Goal: Transaction & Acquisition: Obtain resource

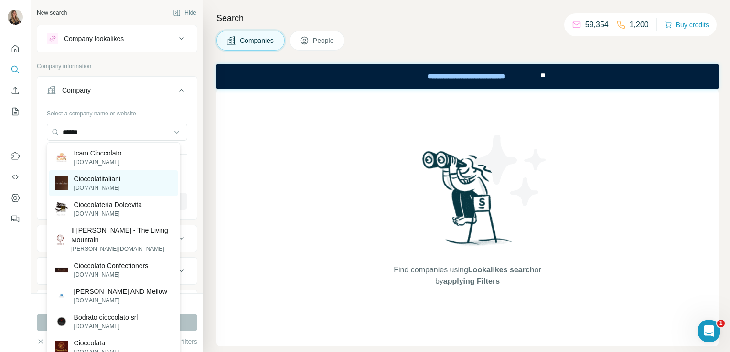
type input "******"
click at [95, 183] on p "Cioccolatitaliani" at bounding box center [97, 179] width 46 height 10
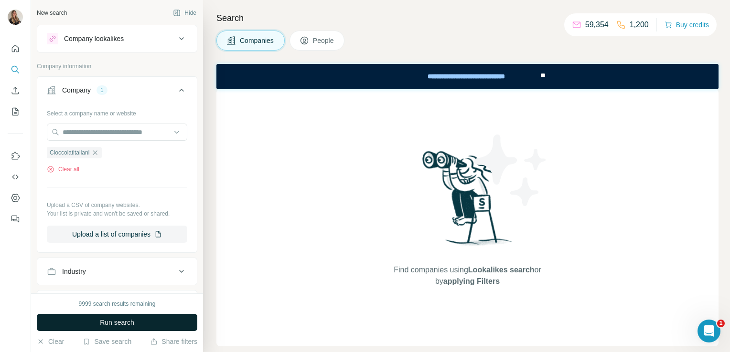
click at [134, 326] on span "Run search" at bounding box center [117, 323] width 34 height 10
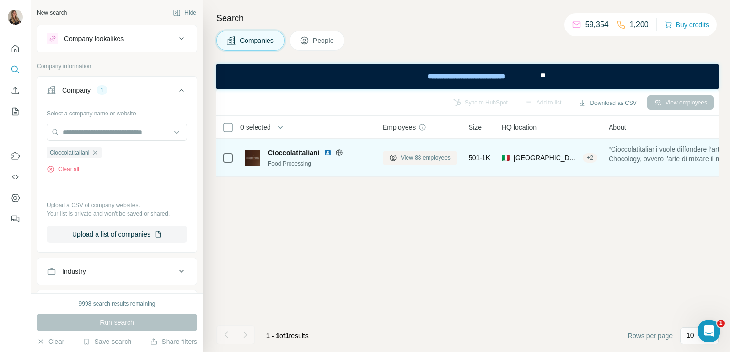
click at [436, 156] on span "View 88 employees" at bounding box center [426, 158] width 50 height 9
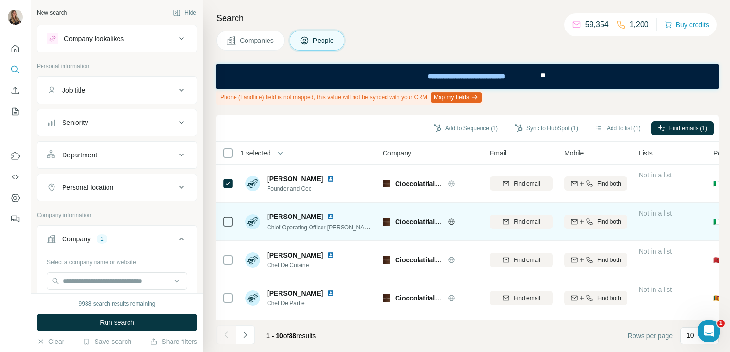
click at [331, 217] on img at bounding box center [331, 217] width 8 height 8
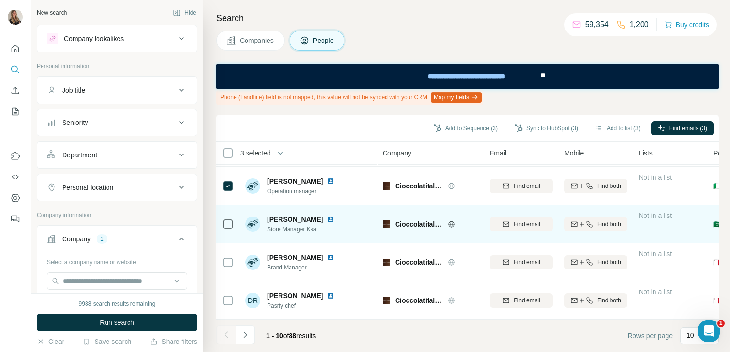
scroll to position [231, 0]
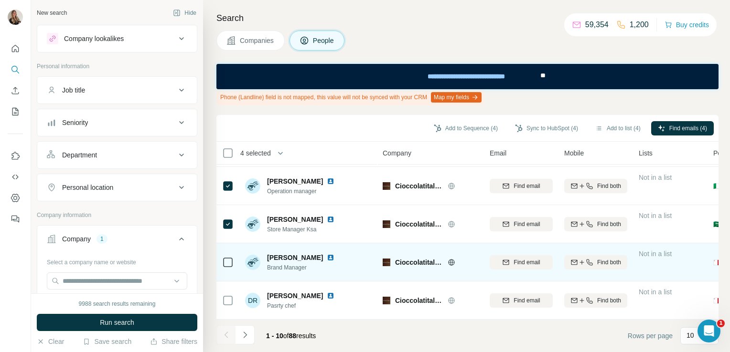
click at [222, 259] on icon at bounding box center [227, 262] width 11 height 11
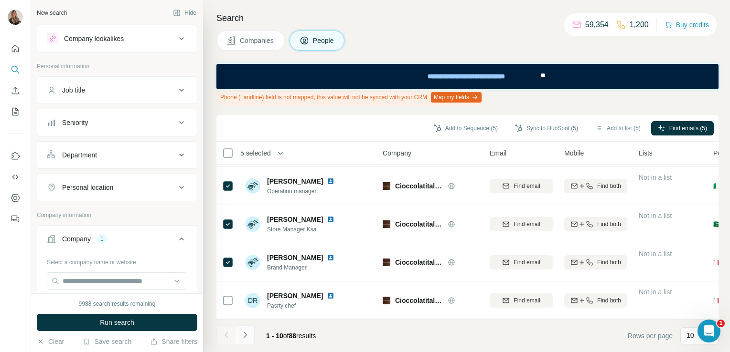
click at [248, 340] on button "Navigate to next page" at bounding box center [244, 335] width 19 height 19
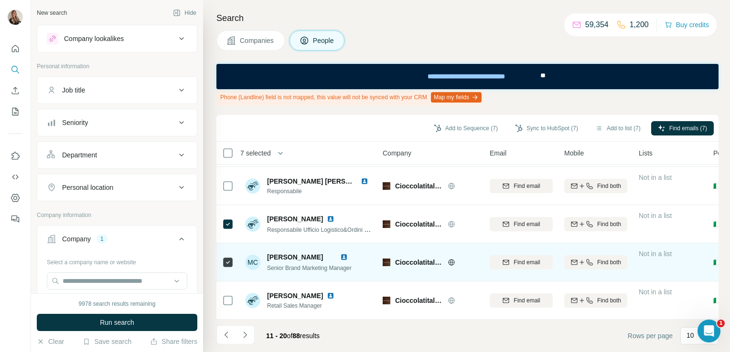
click at [348, 254] on img at bounding box center [344, 258] width 8 height 8
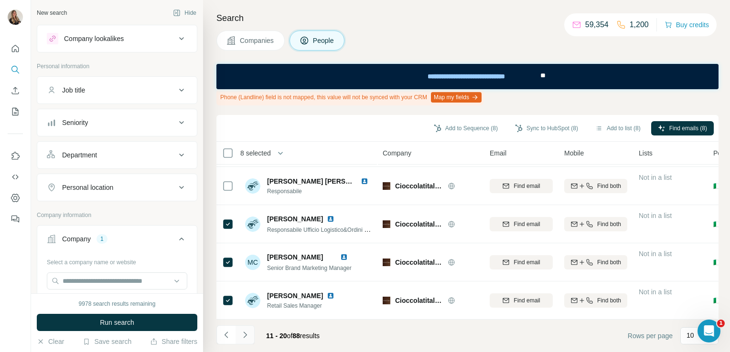
click at [247, 339] on icon "Navigate to next page" at bounding box center [245, 335] width 10 height 10
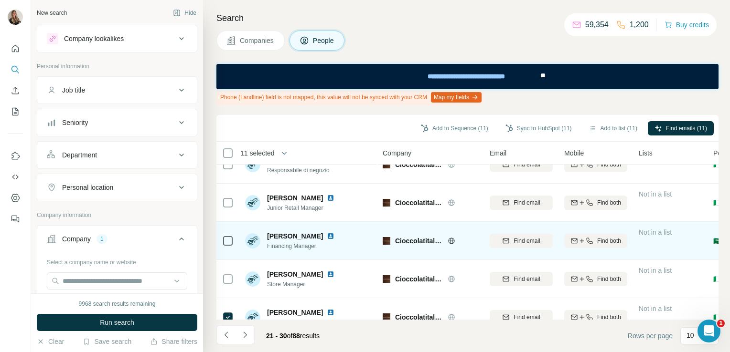
scroll to position [0, 0]
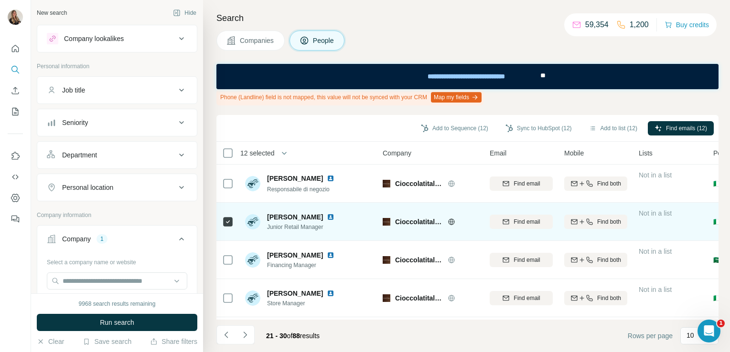
click at [327, 217] on img at bounding box center [331, 217] width 8 height 8
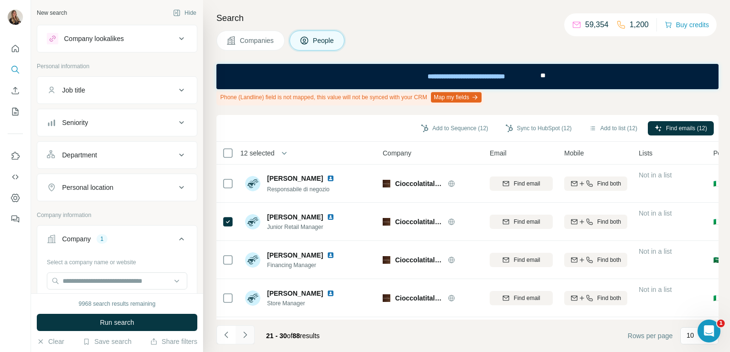
click at [241, 335] on icon "Navigate to next page" at bounding box center [245, 335] width 10 height 10
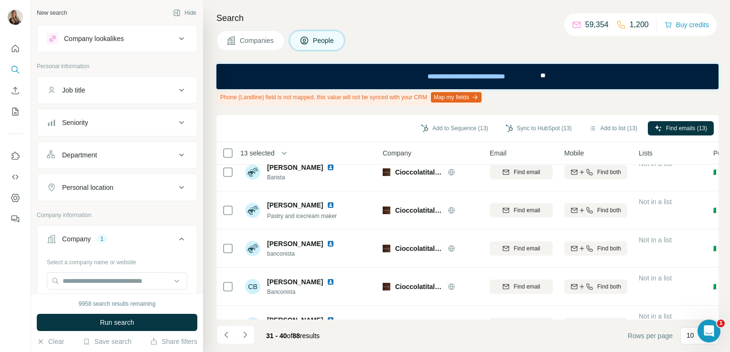
scroll to position [231, 0]
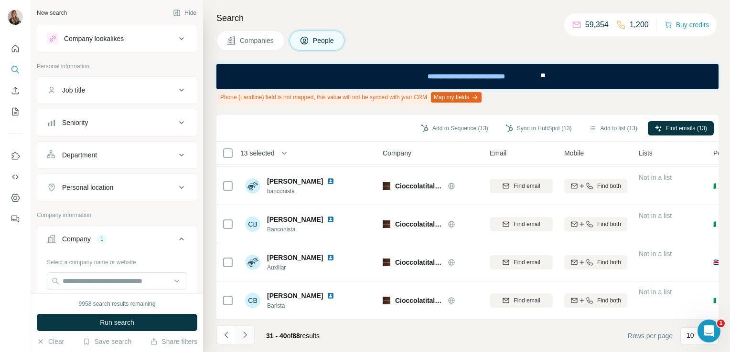
click at [244, 336] on icon "Navigate to next page" at bounding box center [245, 335] width 10 height 10
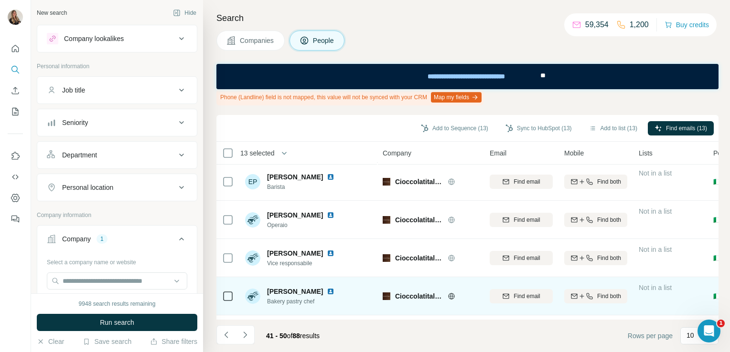
scroll to position [0, 0]
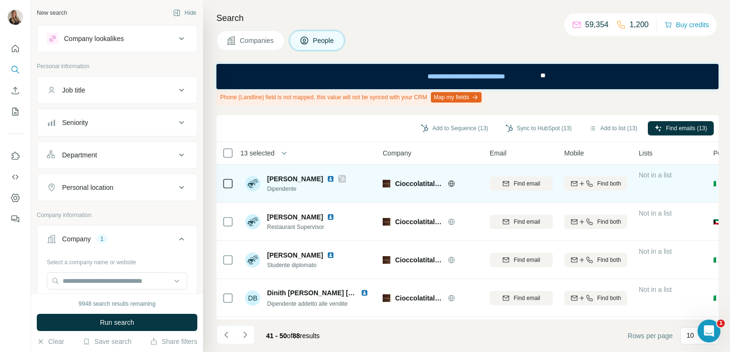
click at [339, 179] on icon at bounding box center [342, 179] width 6 height 8
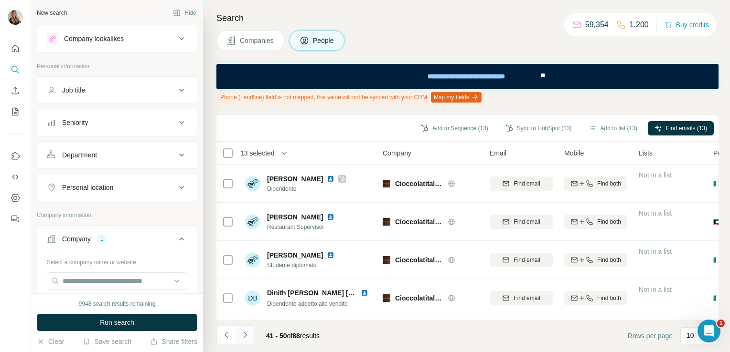
click at [244, 335] on icon "Navigate to next page" at bounding box center [245, 335] width 10 height 10
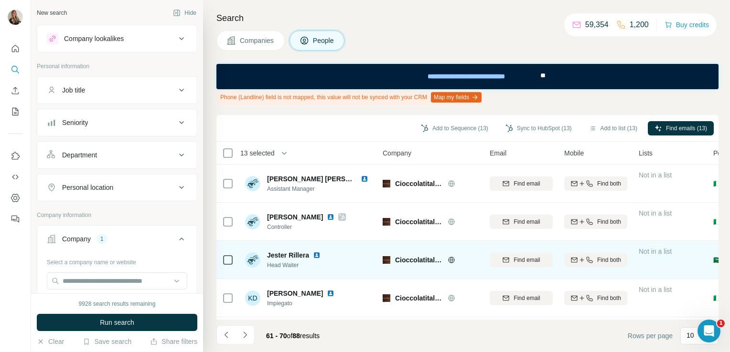
click at [316, 255] on img at bounding box center [317, 256] width 8 height 8
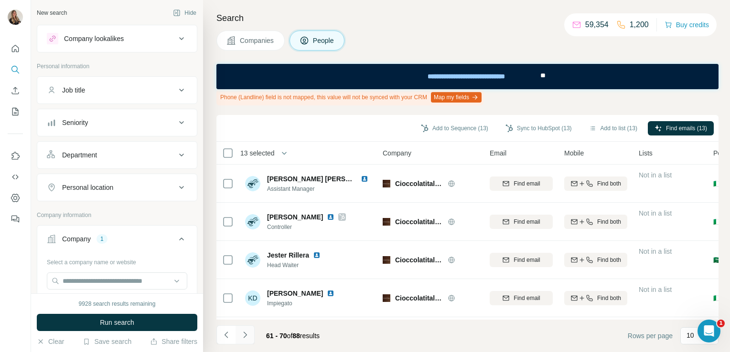
click at [248, 340] on button "Navigate to next page" at bounding box center [244, 335] width 19 height 19
click at [244, 333] on icon "Navigate to next page" at bounding box center [244, 335] width 3 height 6
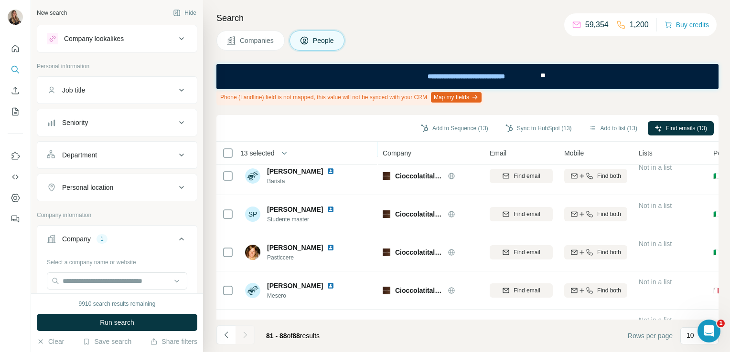
scroll to position [155, 0]
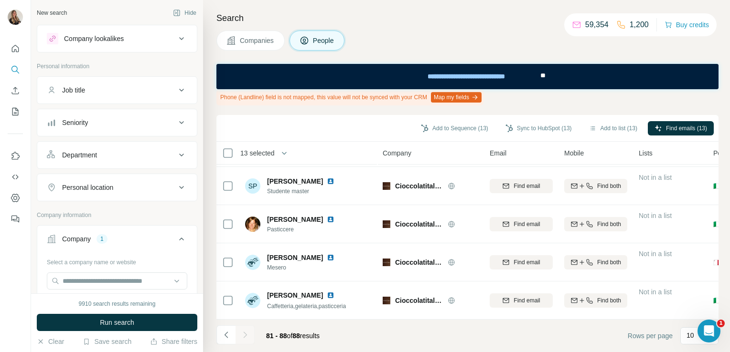
click at [226, 346] on li at bounding box center [225, 336] width 19 height 21
click at [225, 337] on icon "Navigate to previous page" at bounding box center [225, 335] width 3 height 6
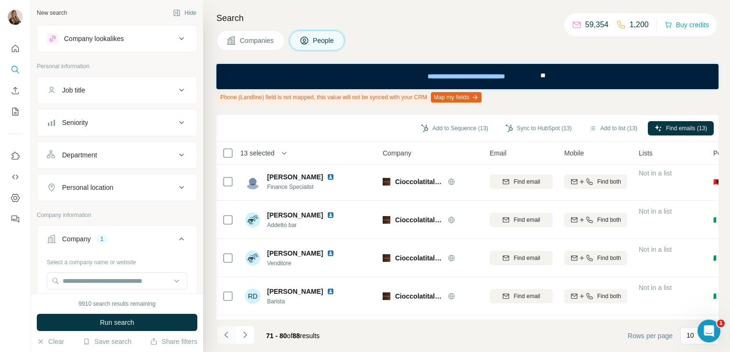
click at [225, 337] on icon "Navigate to previous page" at bounding box center [225, 335] width 3 height 6
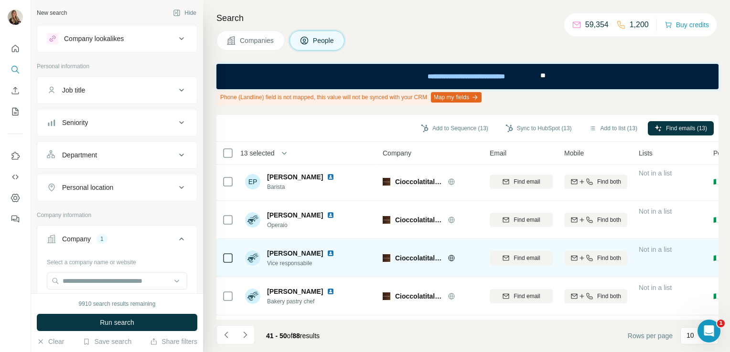
scroll to position [231, 0]
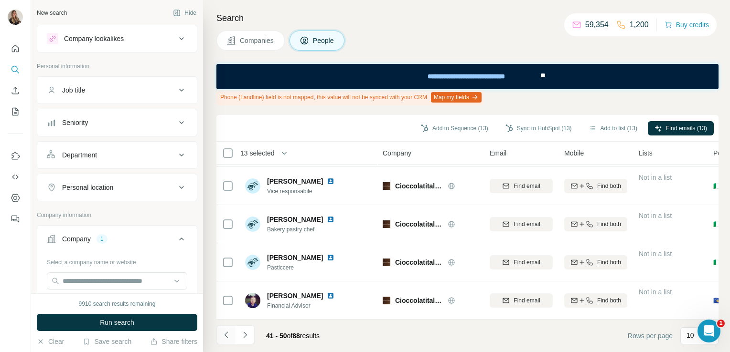
click at [232, 333] on button "Navigate to previous page" at bounding box center [225, 335] width 19 height 19
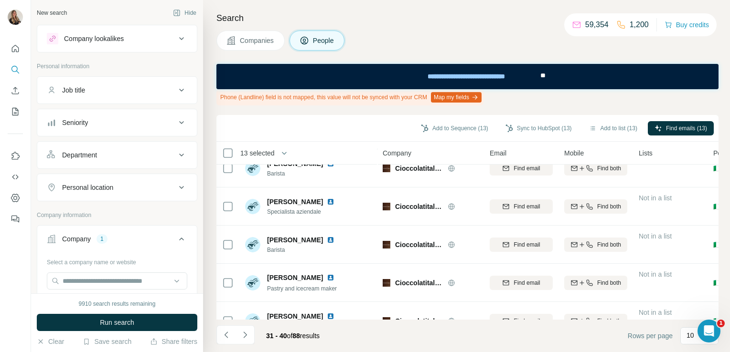
scroll to position [0, 0]
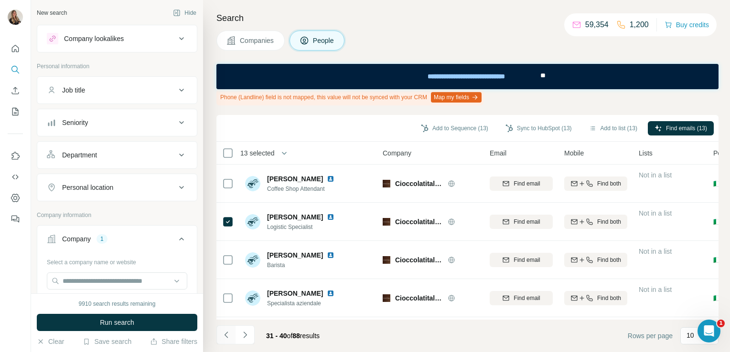
click at [228, 333] on icon "Navigate to previous page" at bounding box center [227, 335] width 10 height 10
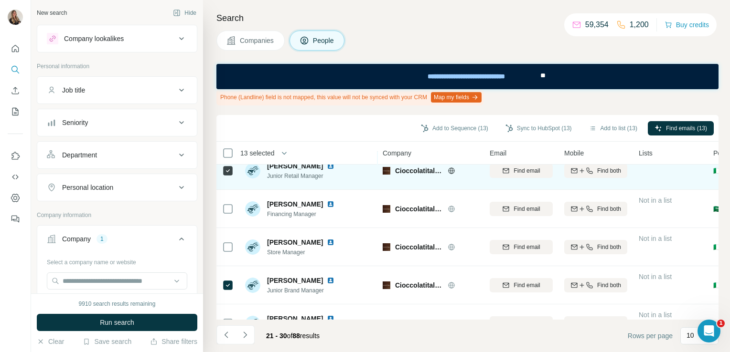
scroll to position [88, 0]
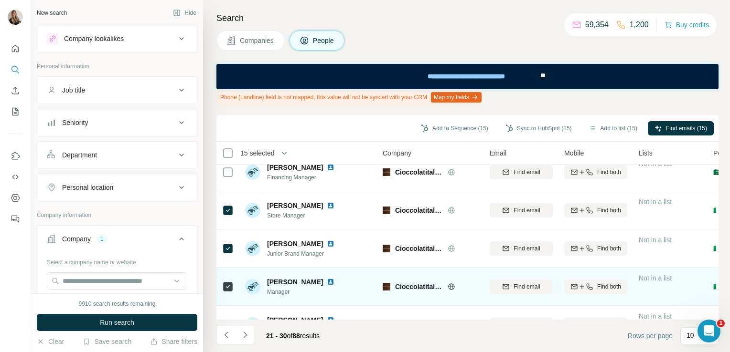
click at [327, 280] on img at bounding box center [331, 282] width 8 height 8
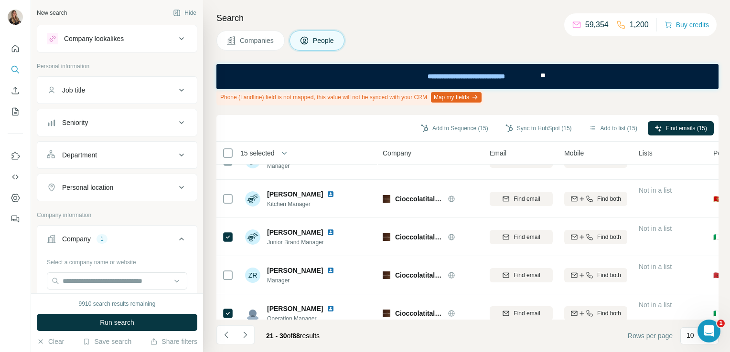
scroll to position [231, 0]
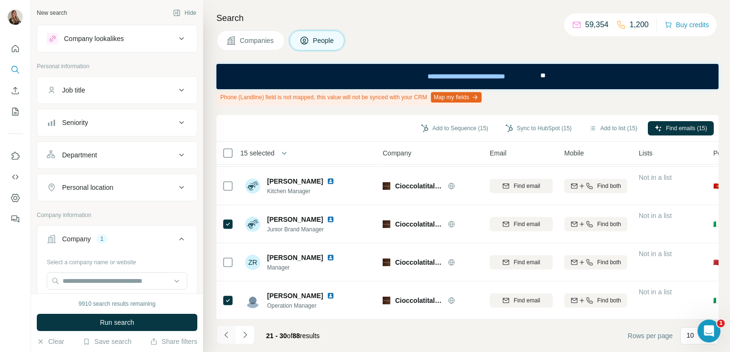
click at [226, 337] on icon "Navigate to previous page" at bounding box center [225, 335] width 3 height 6
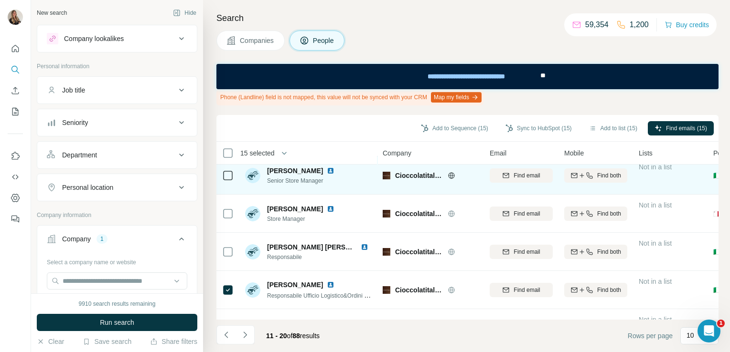
scroll to position [165, 0]
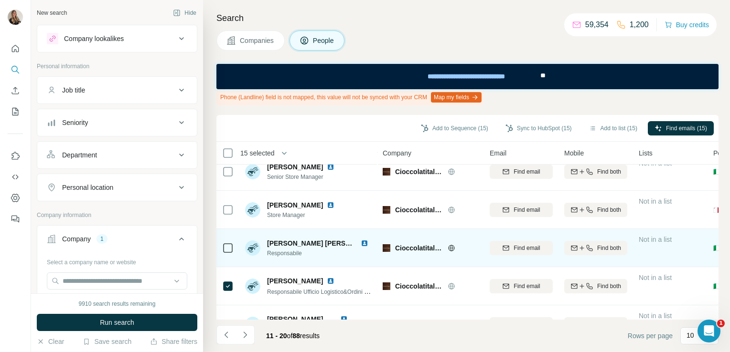
click at [363, 244] on img at bounding box center [365, 244] width 8 height 8
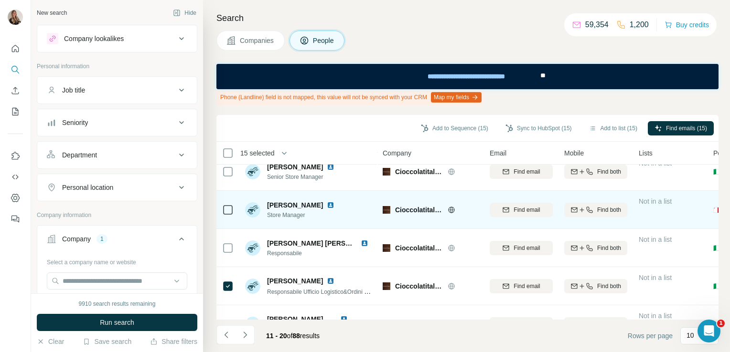
scroll to position [0, 0]
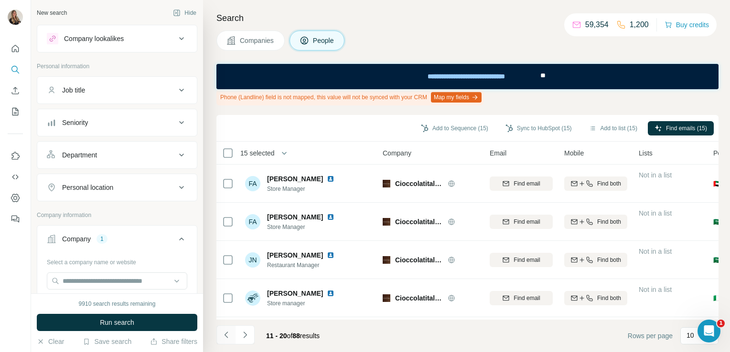
click at [225, 335] on icon "Navigate to previous page" at bounding box center [227, 335] width 10 height 10
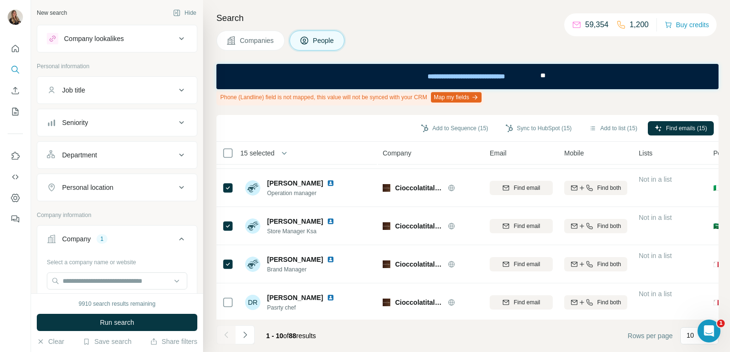
scroll to position [231, 0]
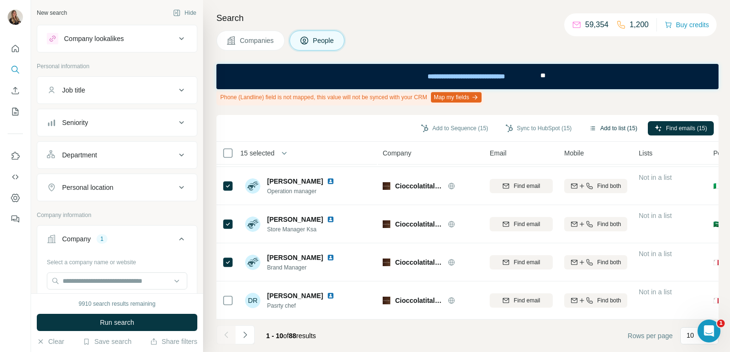
click at [617, 129] on button "Add to list (15)" at bounding box center [613, 128] width 62 height 14
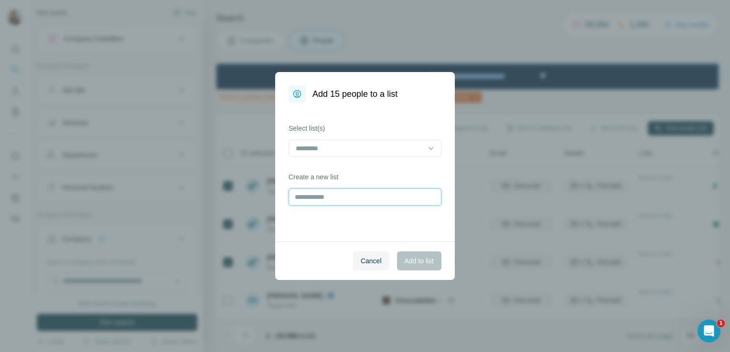
click at [363, 196] on input "text" at bounding box center [364, 197] width 153 height 17
type input "**********"
click at [416, 263] on span "Add to list" at bounding box center [418, 261] width 29 height 10
